Goal: Navigation & Orientation: Find specific page/section

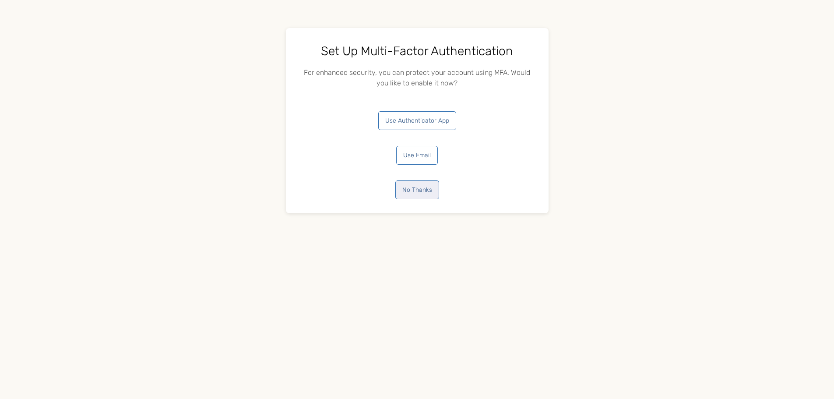
click at [424, 184] on button "No Thanks" at bounding box center [417, 189] width 44 height 19
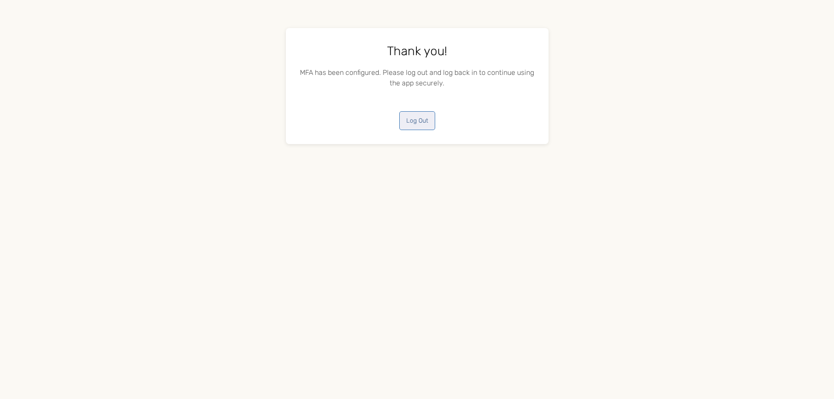
click at [416, 120] on button "Log Out" at bounding box center [417, 120] width 36 height 19
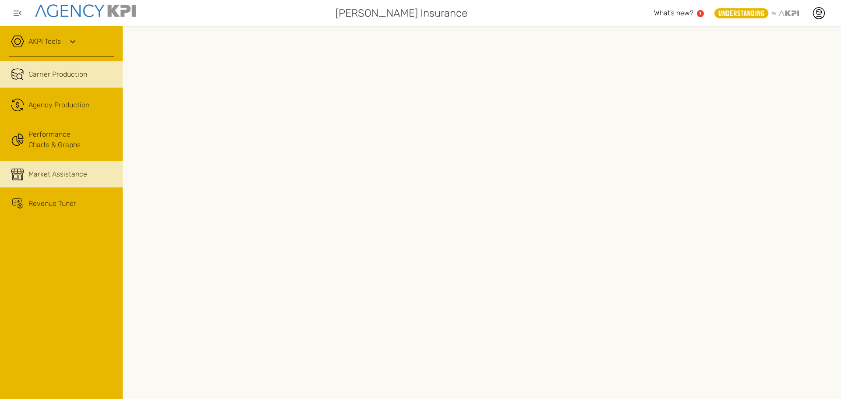
click at [49, 170] on span "Market Assistance" at bounding box center [57, 174] width 59 height 11
